Goal: Information Seeking & Learning: Check status

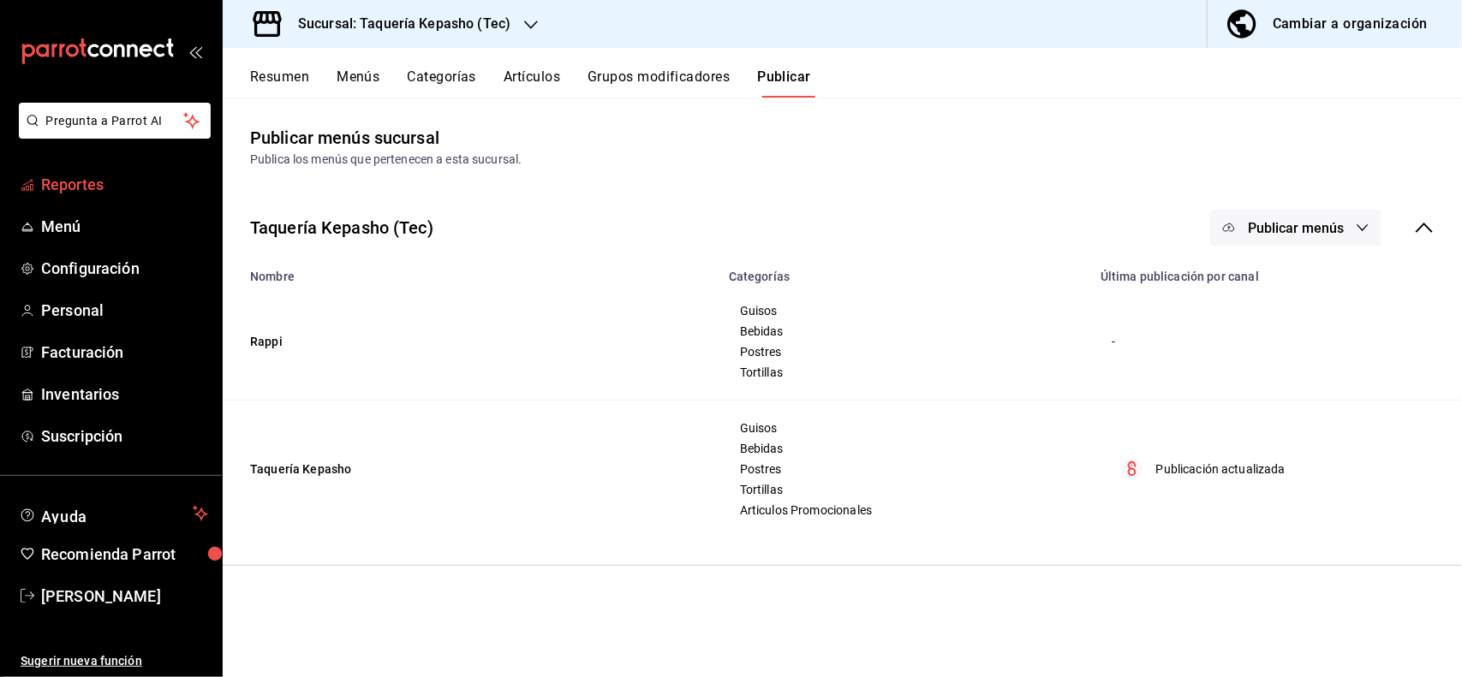
click at [62, 185] on span "Reportes" at bounding box center [124, 184] width 167 height 23
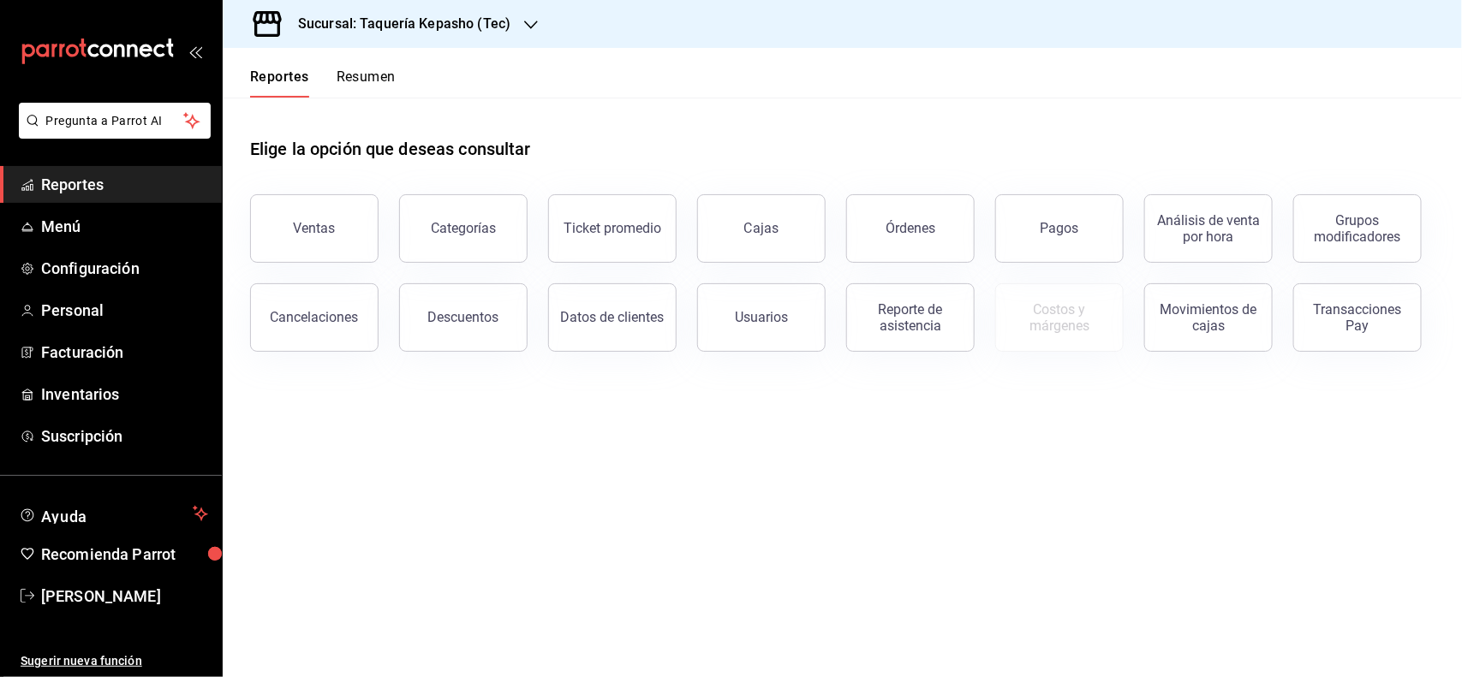
click at [450, 32] on h3 "Sucursal: Taquería Kepasho (Tec)" at bounding box center [397, 24] width 226 height 21
click at [404, 116] on div "Taquería Kepasho (Tec)" at bounding box center [352, 113] width 232 height 18
click at [355, 58] on div "Reportes Resumen" at bounding box center [309, 73] width 173 height 50
click at [355, 65] on div "Reportes Resumen" at bounding box center [309, 73] width 173 height 50
click at [355, 73] on button "Resumen" at bounding box center [366, 83] width 59 height 29
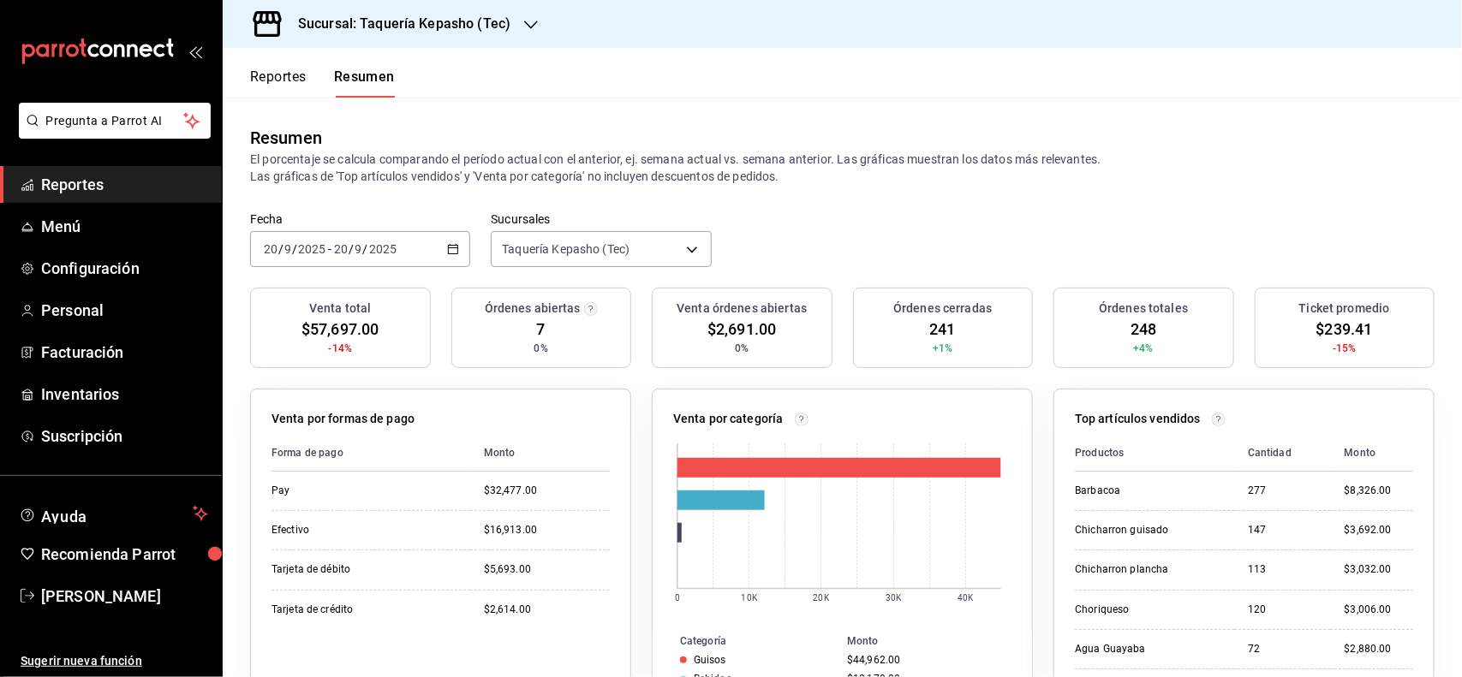
click at [386, 14] on h3 "Sucursal: Taquería Kepasho (Tec)" at bounding box center [397, 24] width 226 height 21
click at [378, 61] on div "Taquería Kepasho (Las [PERSON_NAME])" at bounding box center [352, 74] width 259 height 39
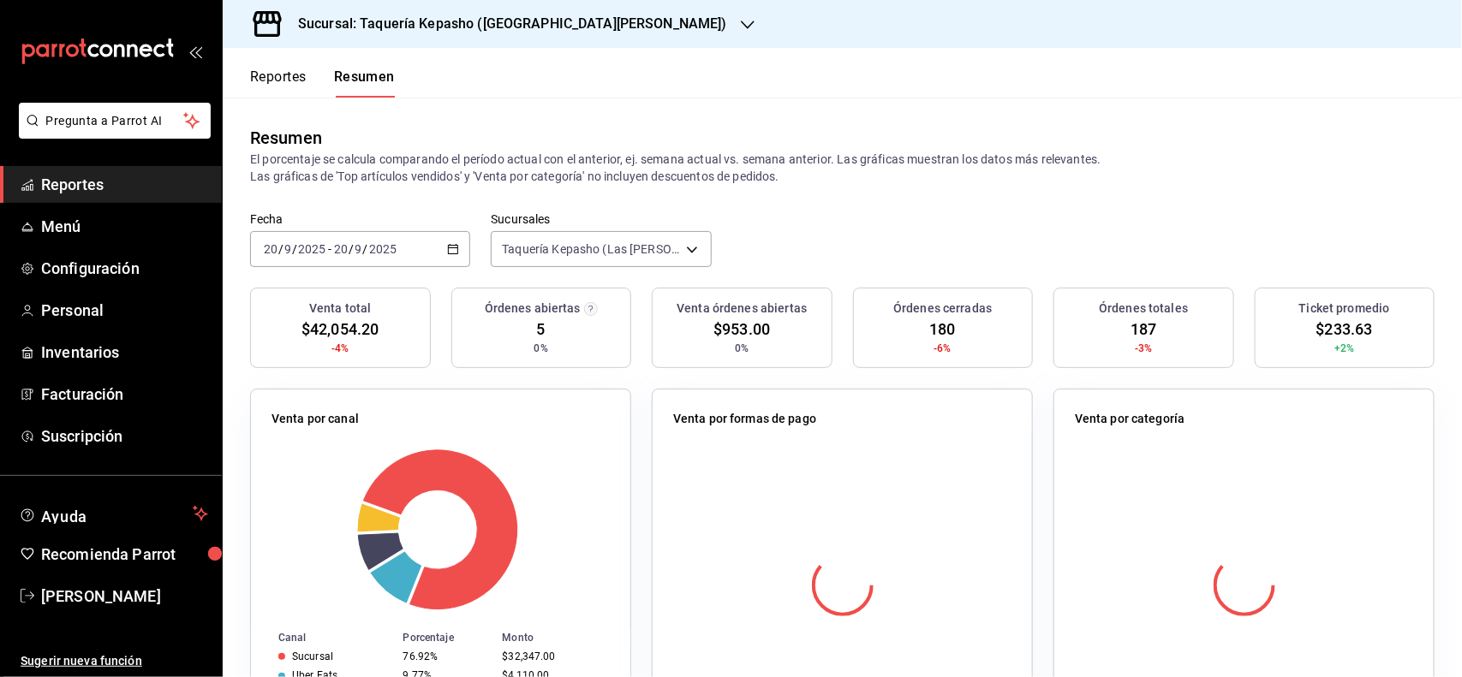
click at [420, 27] on h3 "Sucursal: Taquería Kepasho ([GEOGRAPHIC_DATA][PERSON_NAME])" at bounding box center [505, 24] width 443 height 21
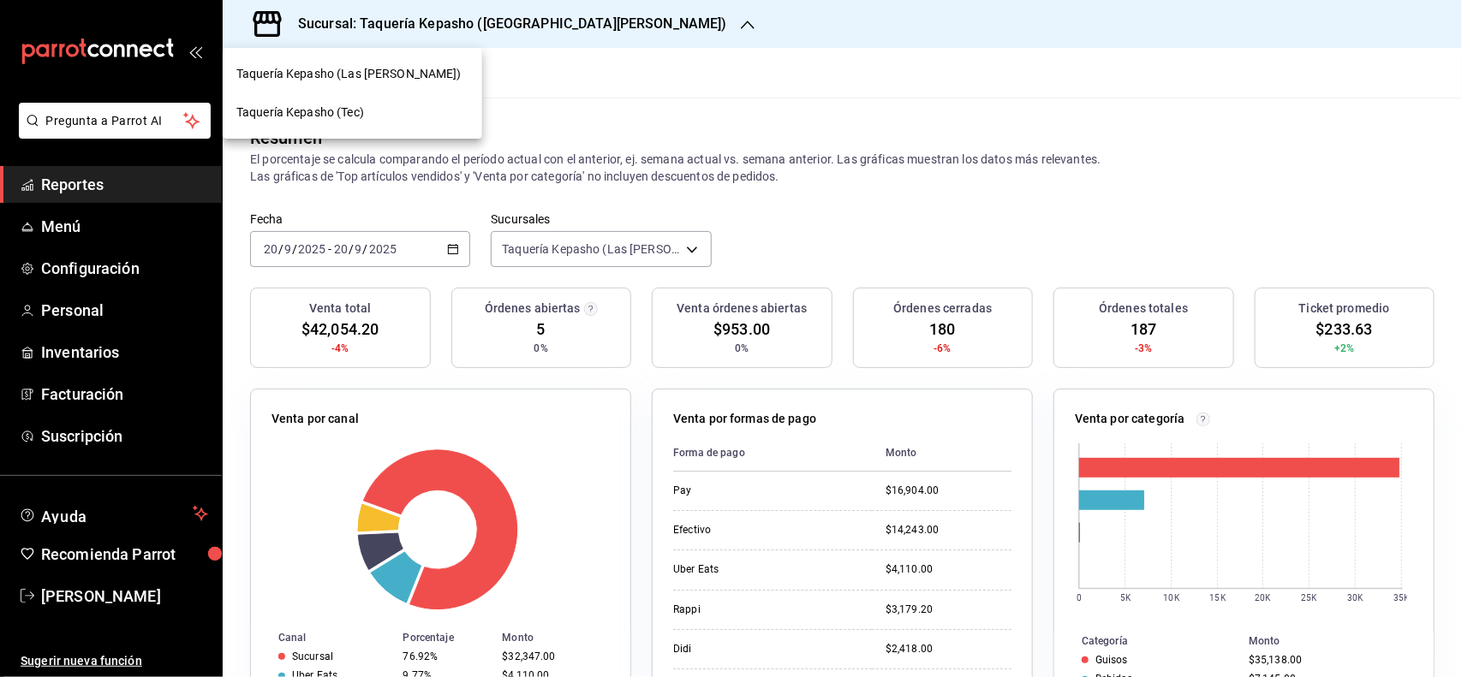
click at [375, 110] on div "Taquería Kepasho (Tec)" at bounding box center [352, 113] width 232 height 18
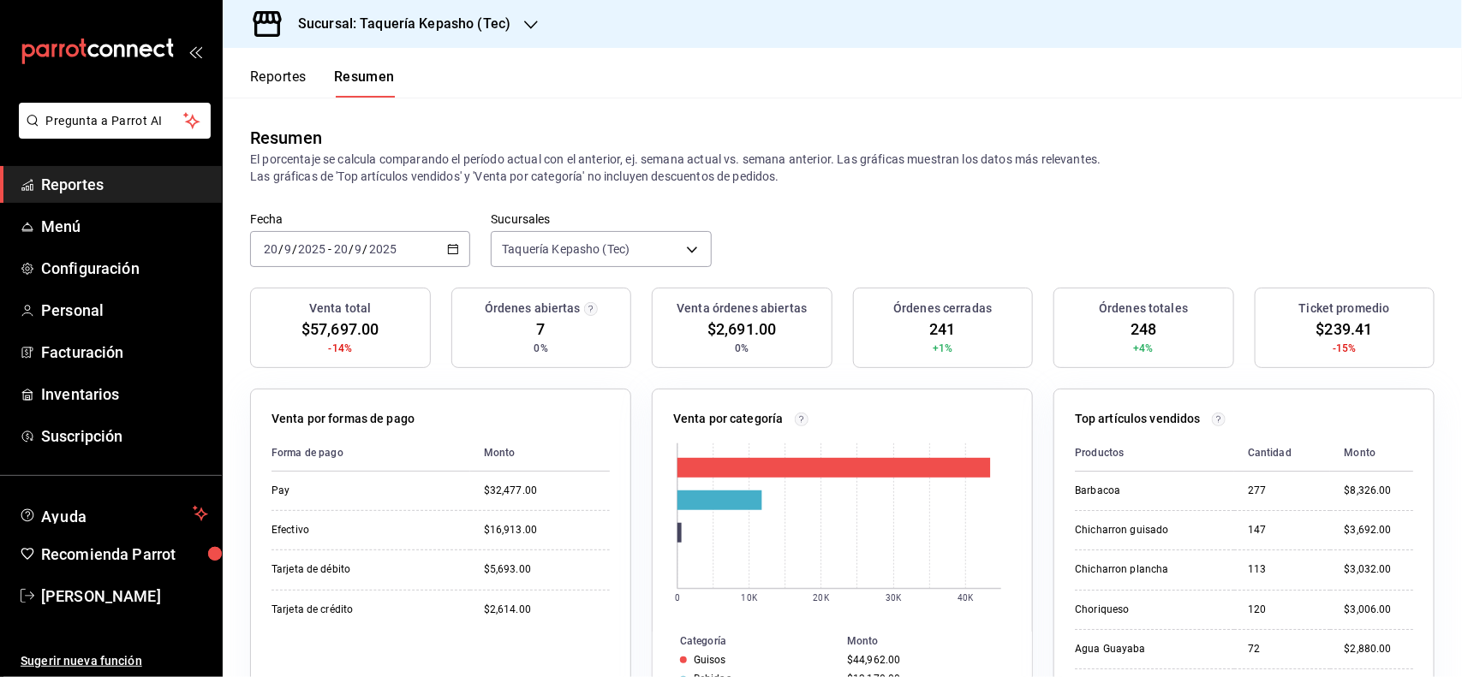
click at [275, 73] on button "Reportes" at bounding box center [278, 83] width 57 height 29
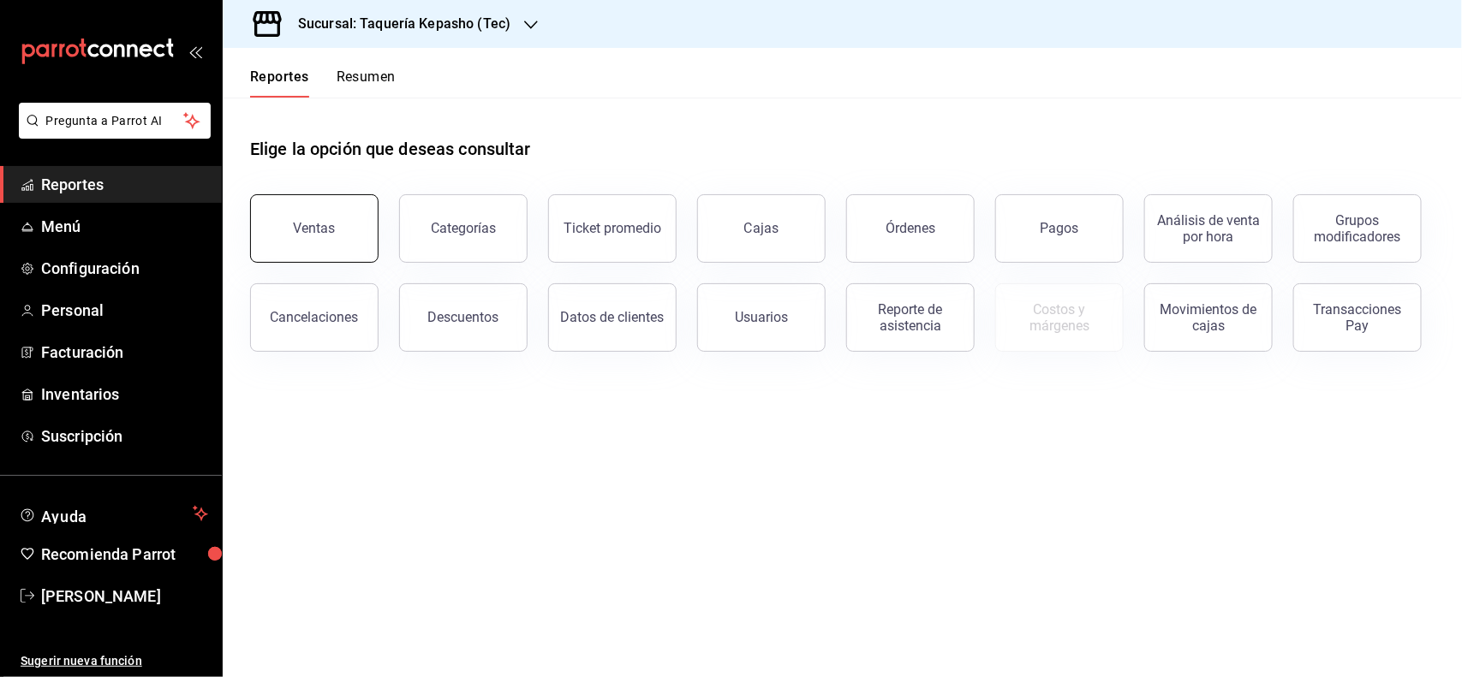
click at [304, 200] on button "Ventas" at bounding box center [314, 228] width 128 height 69
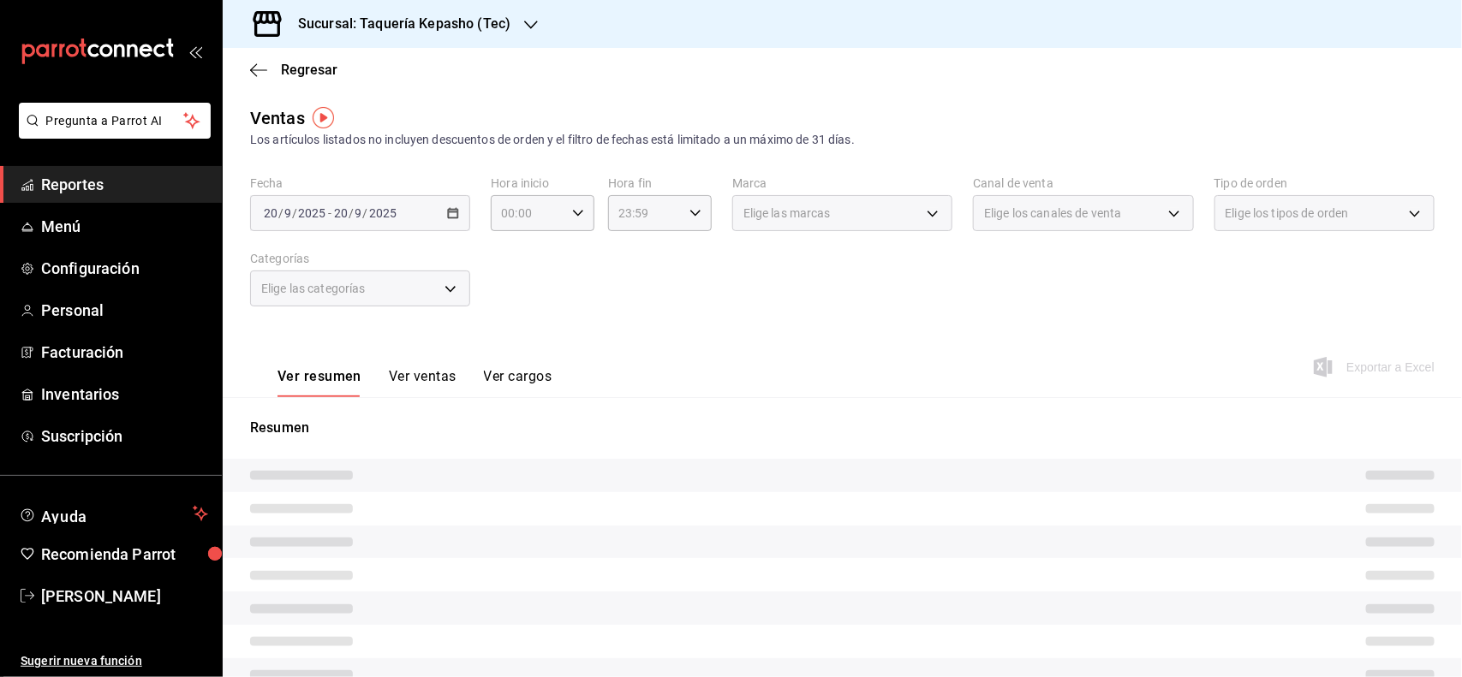
click at [430, 381] on button "Ver ventas" at bounding box center [423, 382] width 68 height 29
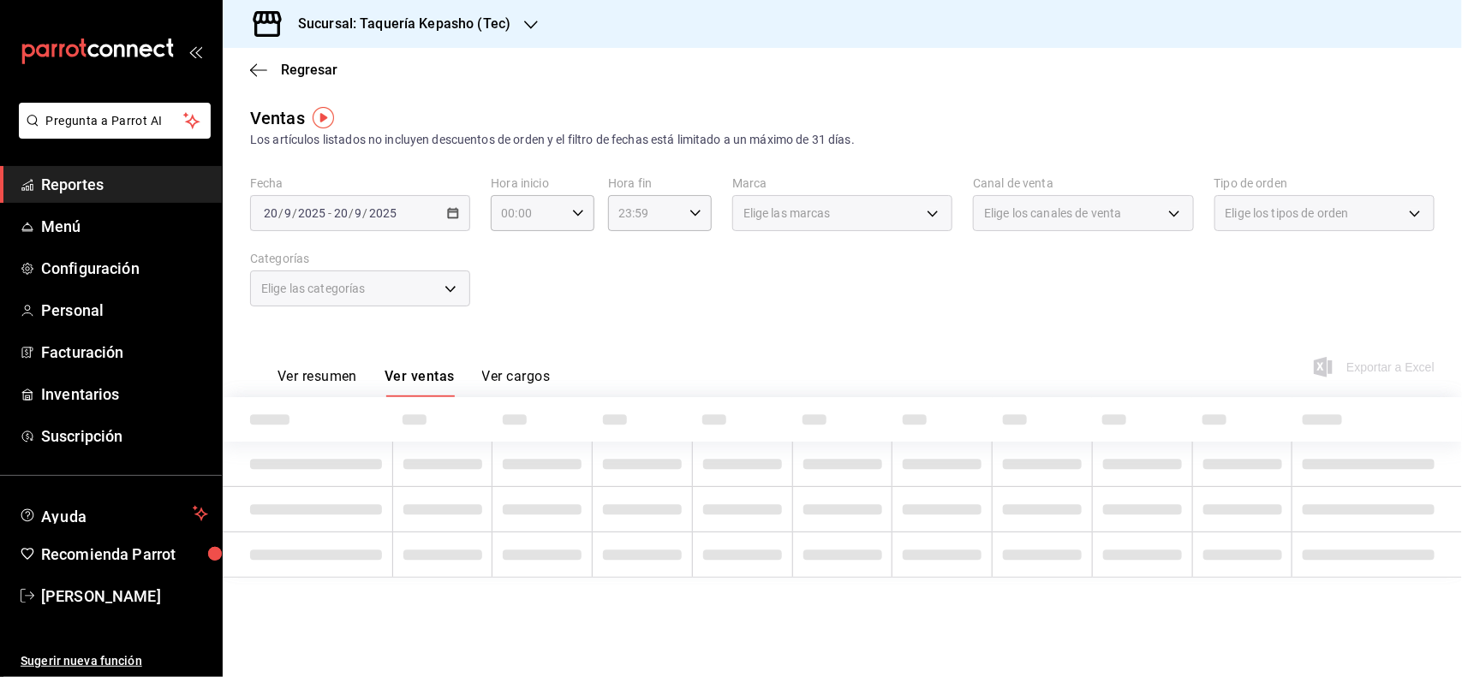
click at [450, 276] on div "Elige las categorías" at bounding box center [360, 289] width 220 height 36
click at [438, 295] on div "Elige las categorías" at bounding box center [360, 289] width 220 height 36
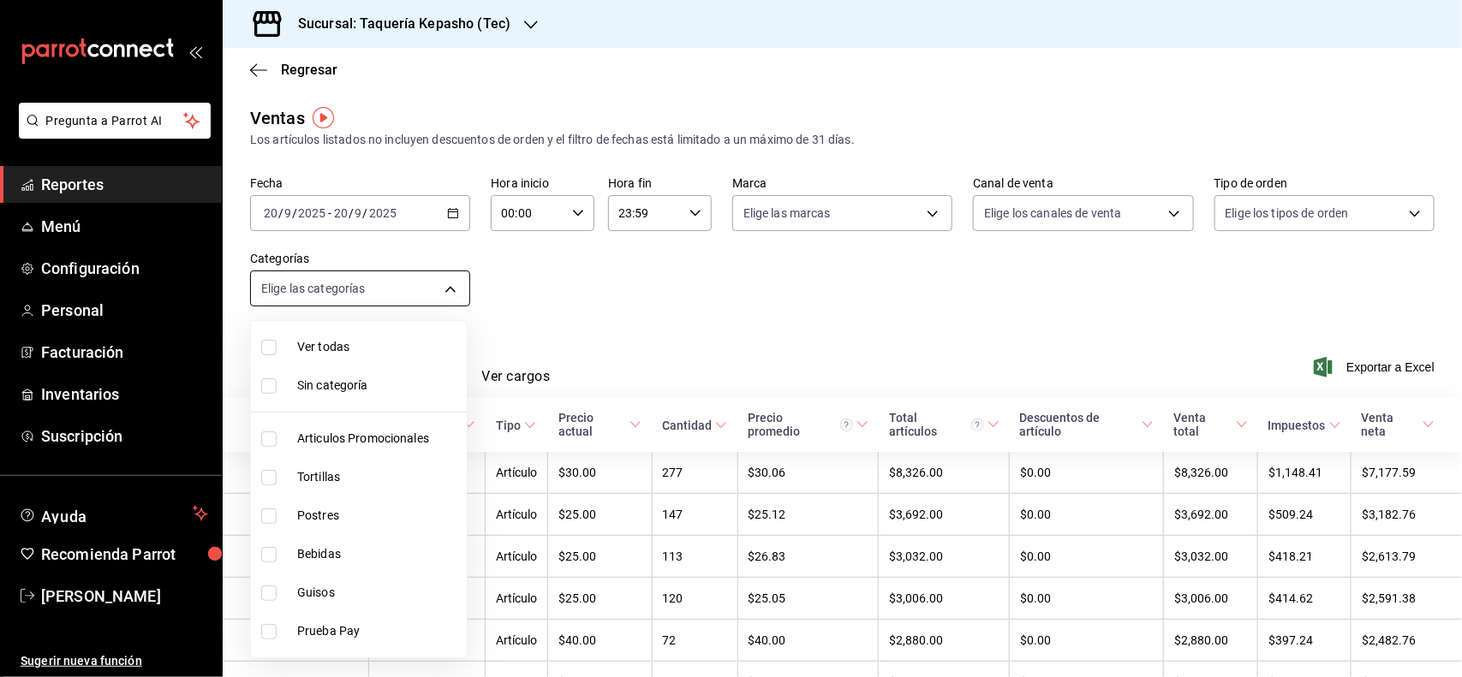
click at [426, 288] on body "Pregunta a Parrot AI Reportes Menú Configuración Personal Facturación Inventari…" at bounding box center [731, 338] width 1462 height 677
click at [326, 503] on li "Postres" at bounding box center [359, 516] width 216 height 39
type input "80394fb5-4f8c-4364-8ccf-133ca3d1566e"
checkbox input "true"
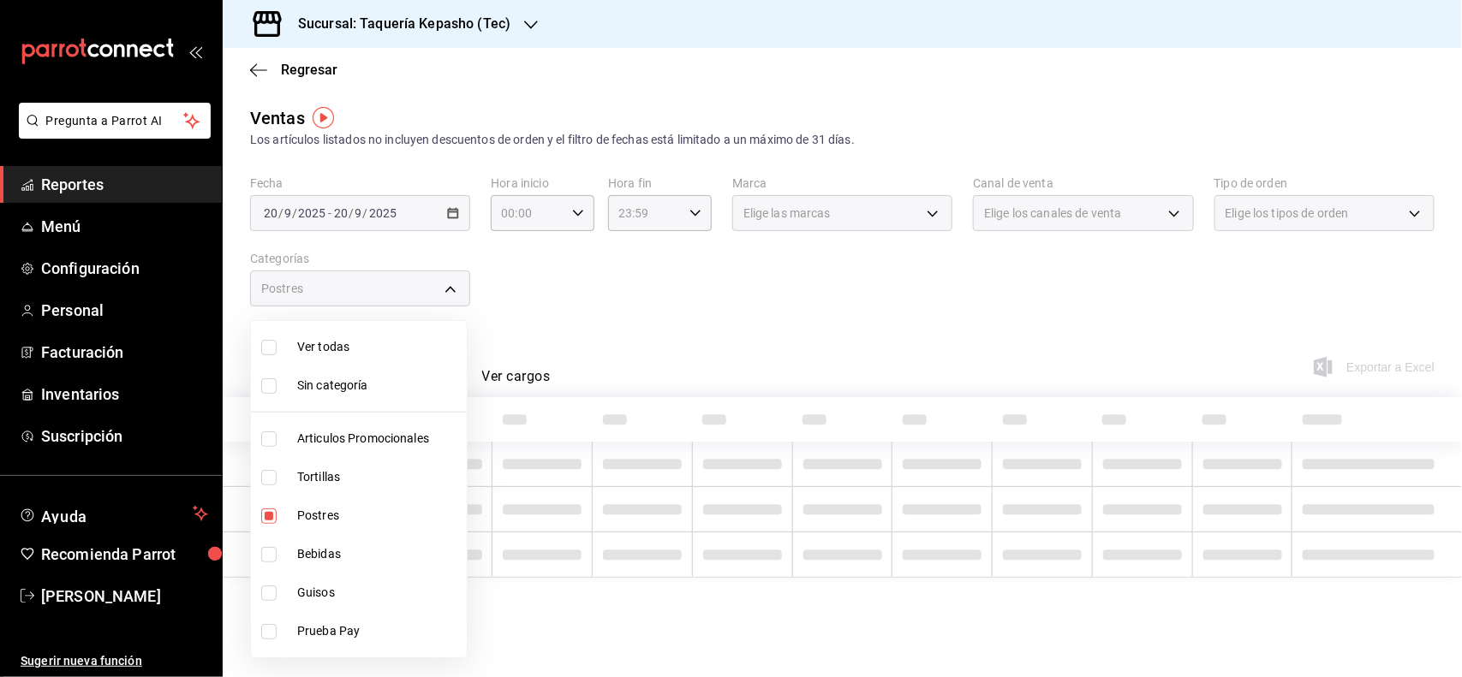
click at [763, 328] on div at bounding box center [731, 338] width 1462 height 677
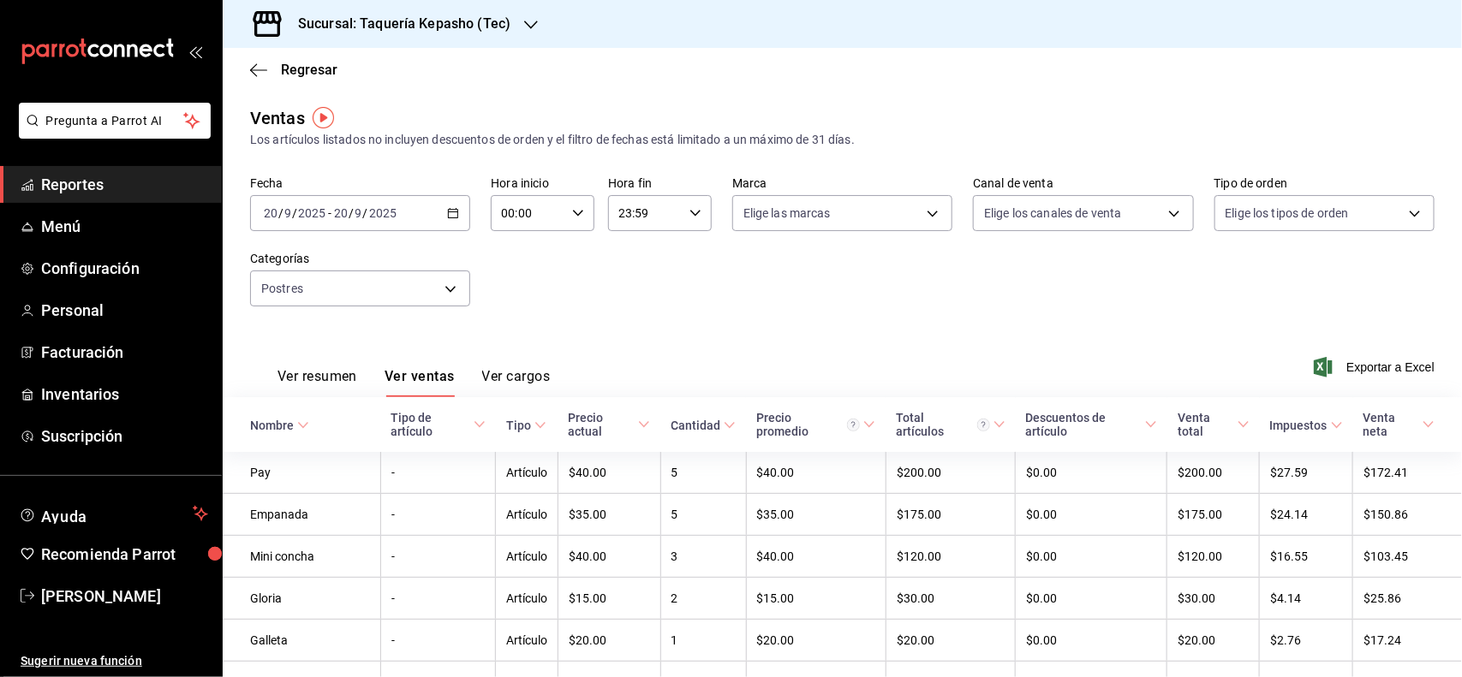
scroll to position [86, 0]
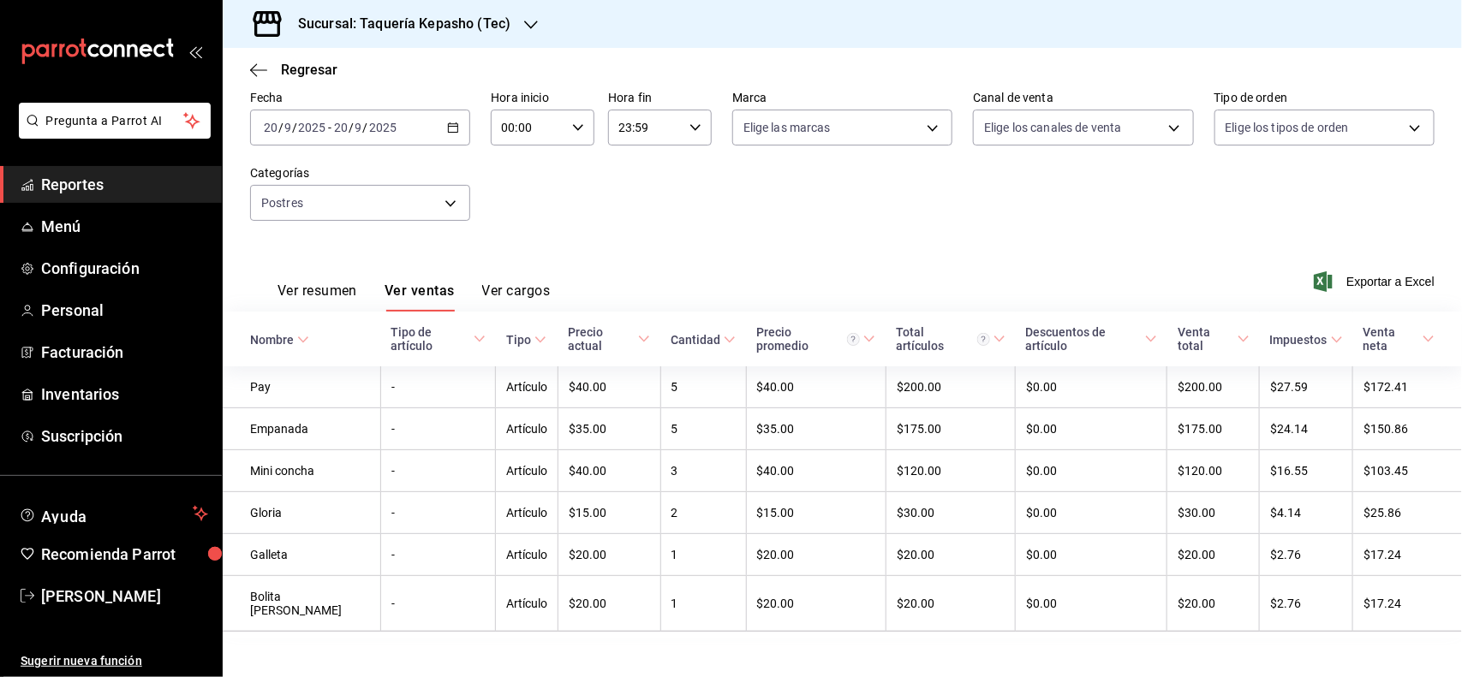
click at [53, 189] on span "Reportes" at bounding box center [124, 184] width 167 height 23
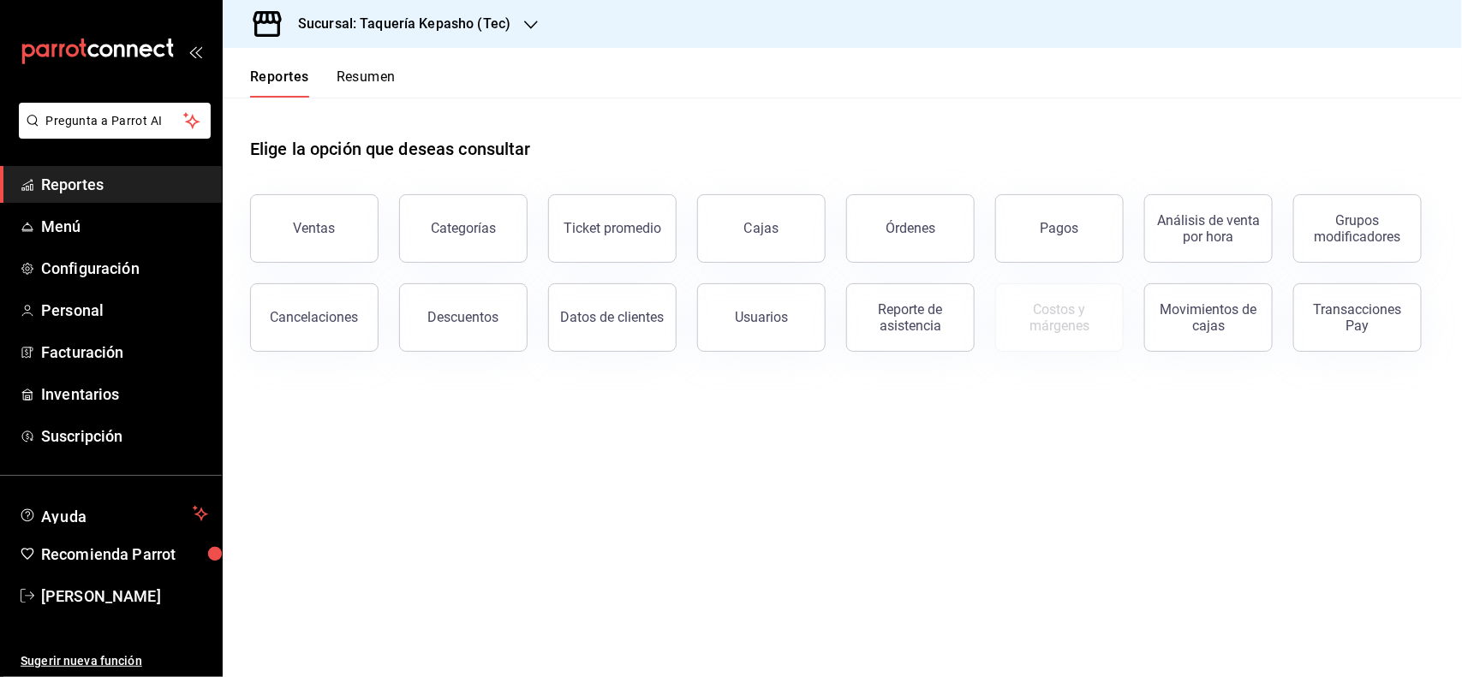
click at [378, 81] on button "Resumen" at bounding box center [366, 83] width 59 height 29
